Goal: Transaction & Acquisition: Purchase product/service

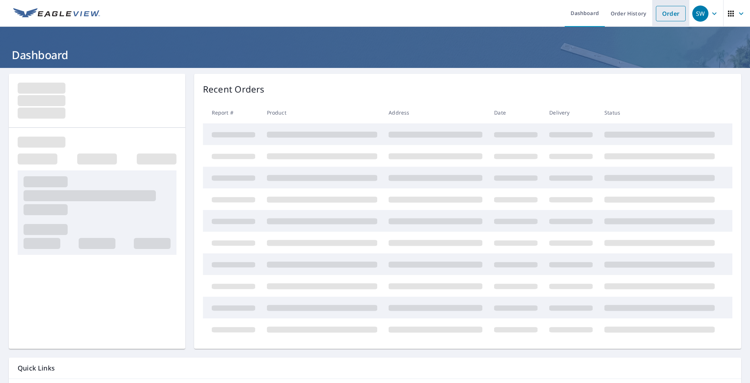
click at [662, 11] on link "Order" at bounding box center [671, 13] width 30 height 15
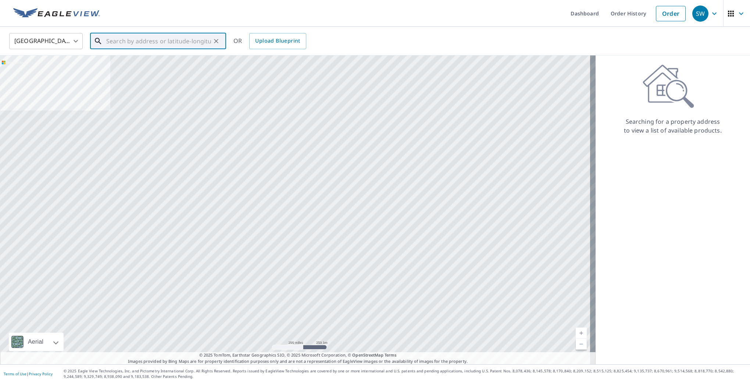
click at [132, 44] on input "text" at bounding box center [158, 41] width 105 height 21
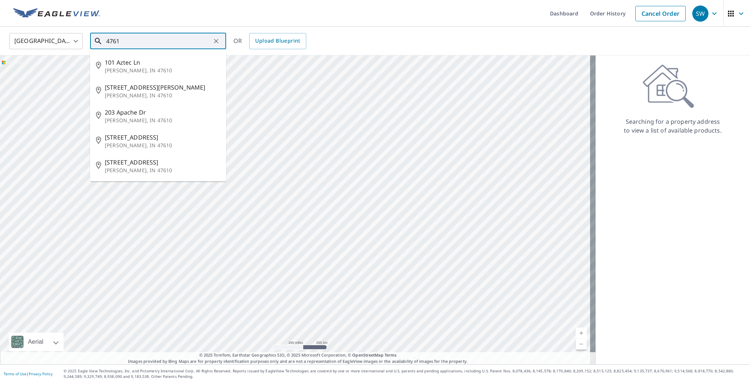
drag, startPoint x: 136, startPoint y: 32, endPoint x: 137, endPoint y: 40, distance: 8.5
click at [137, 40] on input "4761" at bounding box center [158, 41] width 105 height 21
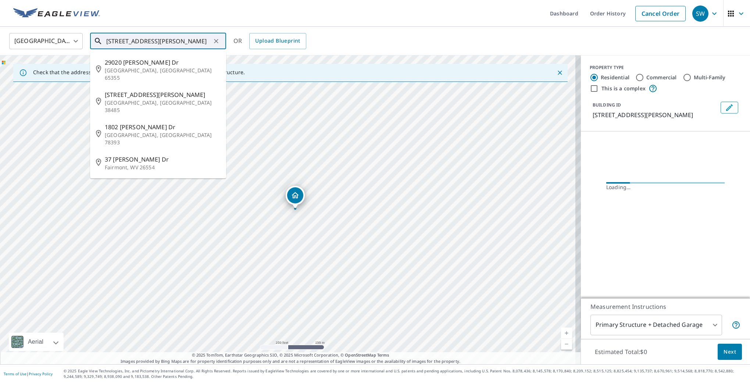
click at [180, 43] on input "[STREET_ADDRESS][PERSON_NAME]" at bounding box center [158, 41] width 105 height 21
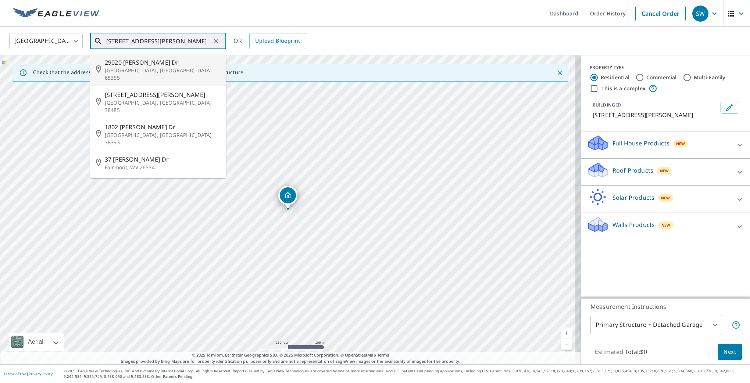
click at [179, 44] on input "[STREET_ADDRESS][PERSON_NAME]" at bounding box center [158, 41] width 105 height 21
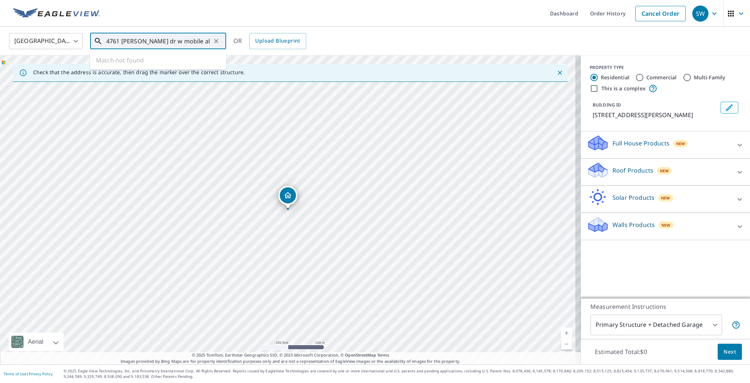
click at [195, 40] on input "4761 [PERSON_NAME] dr w mobile al" at bounding box center [158, 41] width 105 height 21
type input "[STREET_ADDRESS][PERSON_NAME]"
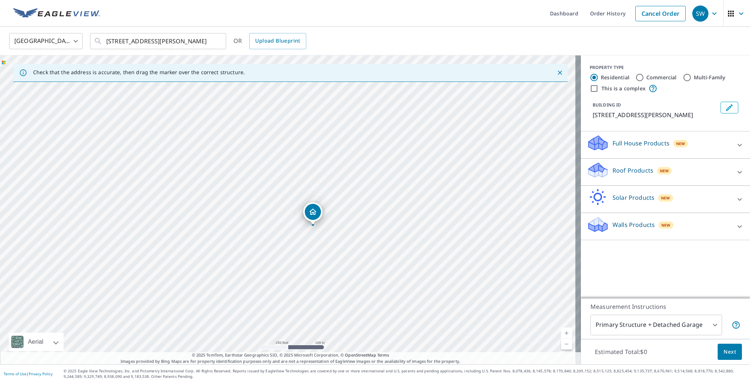
drag, startPoint x: 427, startPoint y: 189, endPoint x: 303, endPoint y: 313, distance: 175.1
click at [303, 313] on div "[STREET_ADDRESS][PERSON_NAME]" at bounding box center [290, 209] width 581 height 309
click at [612, 175] on p "Roof Products" at bounding box center [632, 170] width 41 height 9
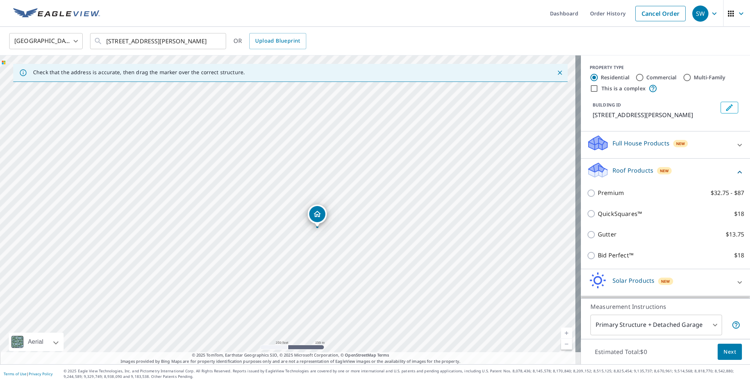
click at [616, 175] on p "Roof Products" at bounding box center [632, 170] width 41 height 9
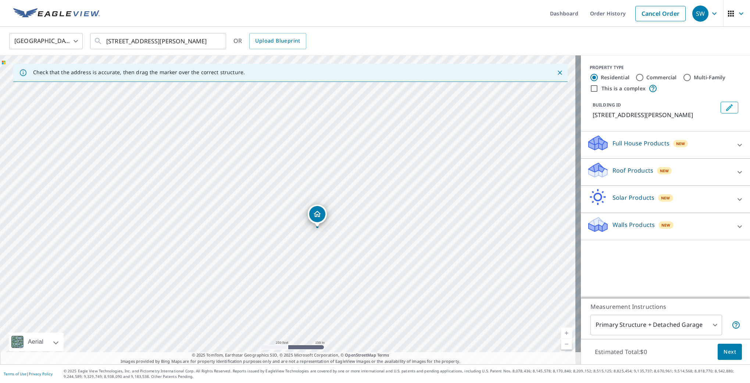
click at [615, 175] on p "Roof Products" at bounding box center [632, 170] width 41 height 9
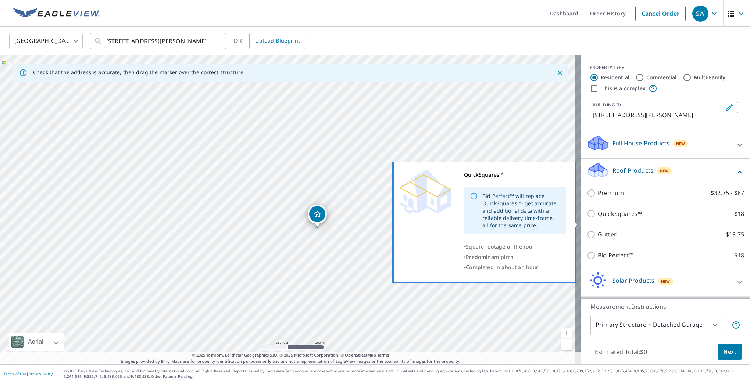
click at [598, 219] on p "QuickSquares™" at bounding box center [620, 213] width 44 height 9
click at [592, 218] on input "QuickSquares™ $18" at bounding box center [592, 213] width 11 height 9
checkbox input "true"
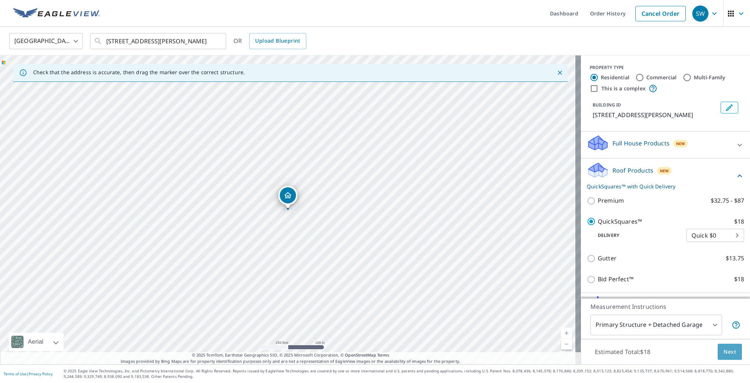
click at [728, 349] on span "Next" at bounding box center [729, 352] width 12 height 9
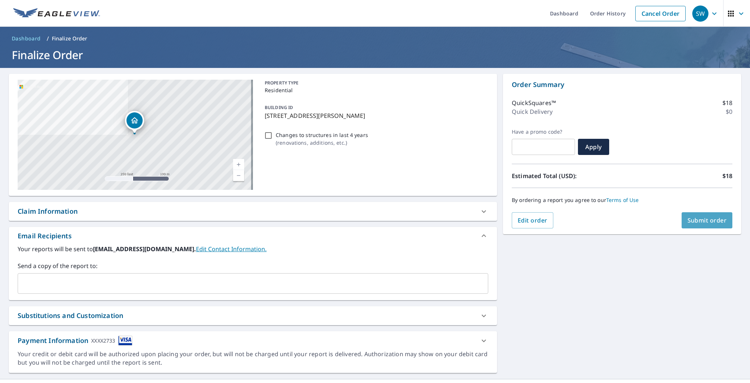
click at [714, 216] on span "Submit order" at bounding box center [706, 220] width 39 height 8
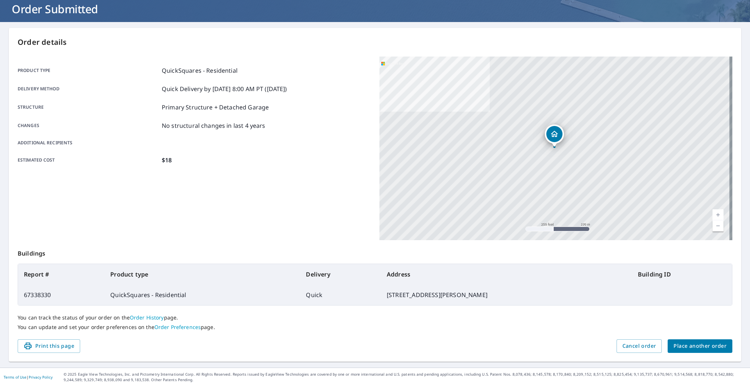
scroll to position [49, 0]
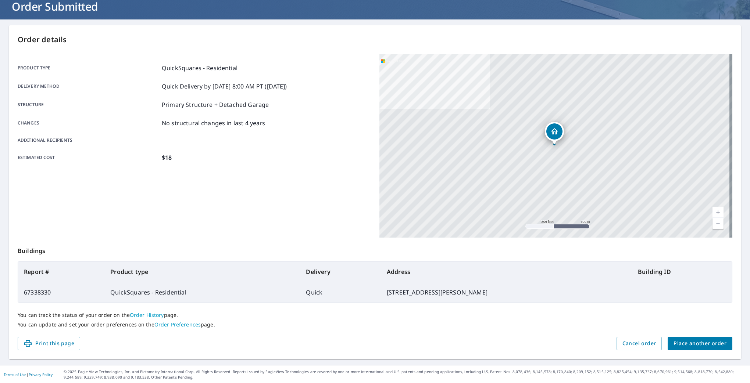
click at [697, 339] on span "Place another order" at bounding box center [699, 343] width 53 height 9
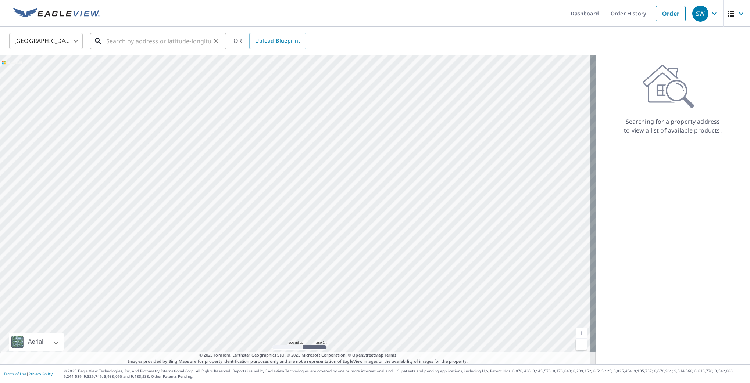
click at [131, 40] on input "text" at bounding box center [158, 41] width 105 height 21
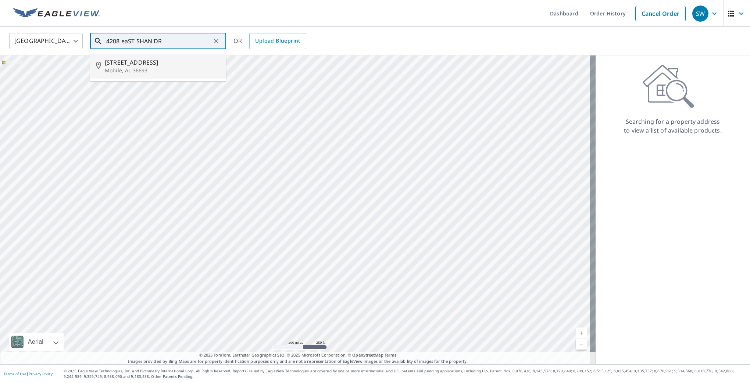
click at [144, 69] on p "Mobile, AL 36693" at bounding box center [162, 70] width 115 height 7
type input "[STREET_ADDRESS]"
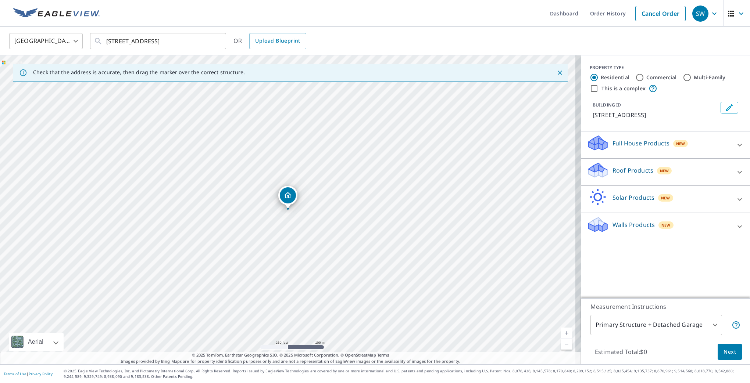
click at [634, 169] on p "Roof Products" at bounding box center [632, 170] width 41 height 9
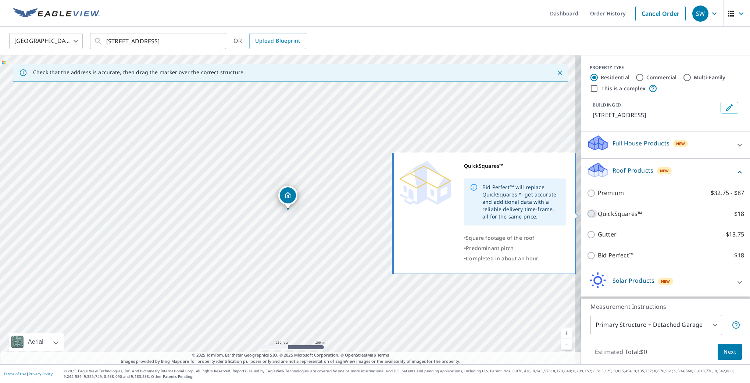
click at [587, 214] on input "QuickSquares™ $18" at bounding box center [592, 213] width 11 height 9
checkbox input "true"
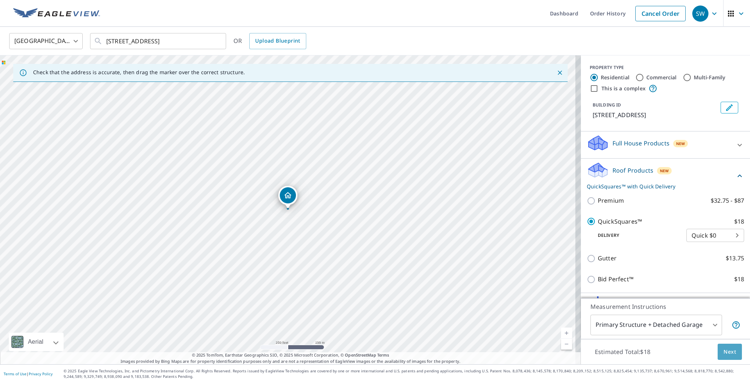
click at [724, 352] on span "Next" at bounding box center [729, 352] width 12 height 9
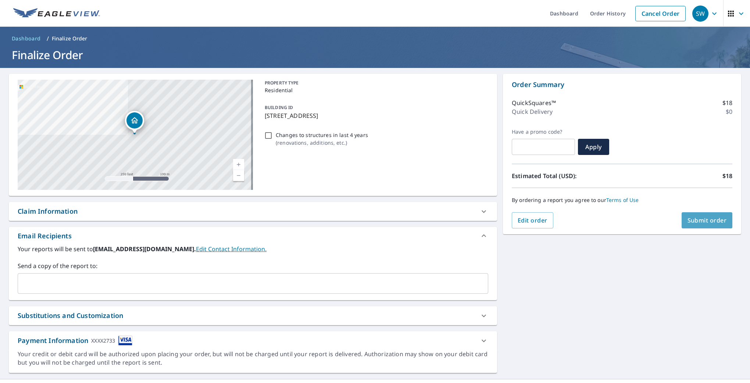
click at [706, 220] on span "Submit order" at bounding box center [706, 220] width 39 height 8
